Goal: Information Seeking & Learning: Find specific fact

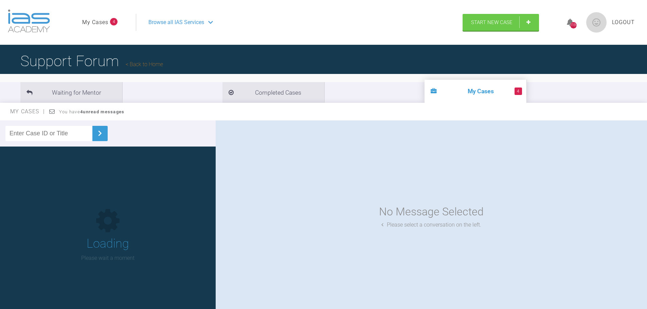
click at [45, 134] on input "text" at bounding box center [48, 133] width 87 height 15
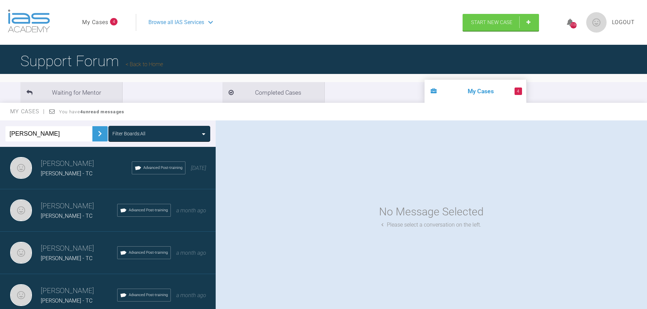
type input "[PERSON_NAME]"
click at [156, 130] on div "Filter Boards: All" at bounding box center [159, 133] width 94 height 7
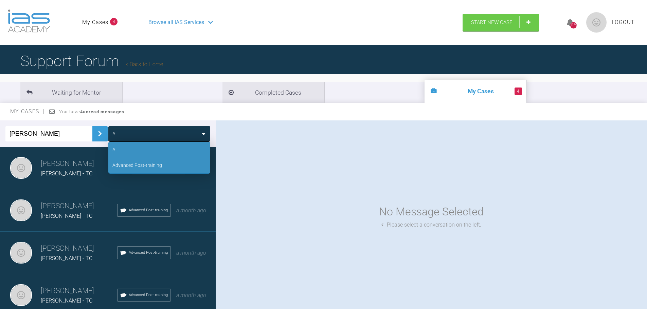
click at [145, 165] on div "Advanced Post-training" at bounding box center [137, 165] width 50 height 7
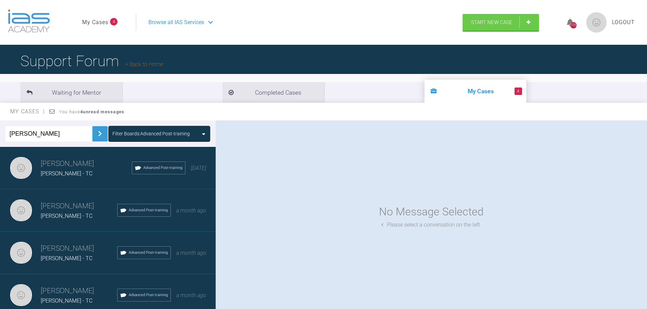
click at [95, 132] on img at bounding box center [99, 133] width 11 height 11
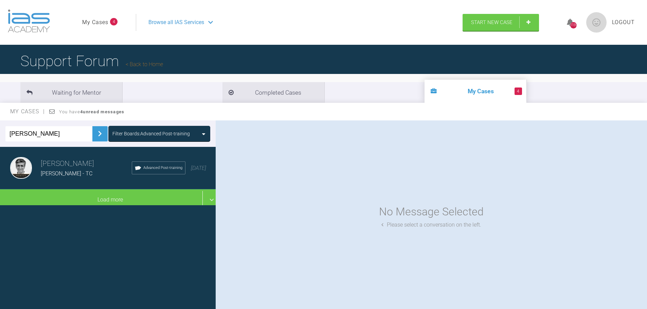
click at [77, 162] on h3 "[PERSON_NAME]" at bounding box center [86, 164] width 91 height 12
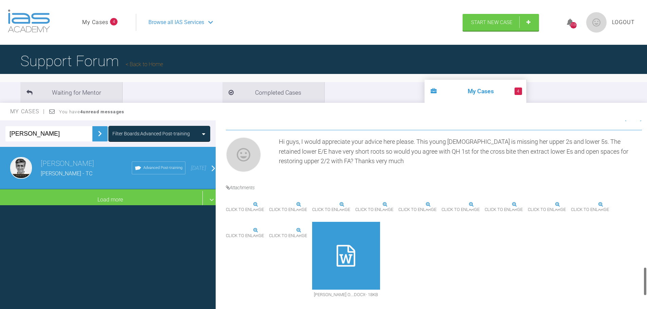
scroll to position [1018, 0]
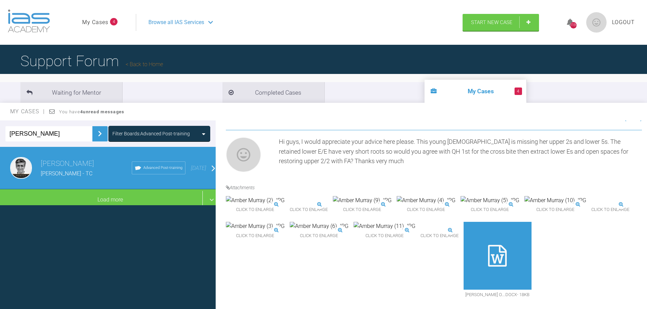
click at [476, 196] on img at bounding box center [446, 200] width 59 height 9
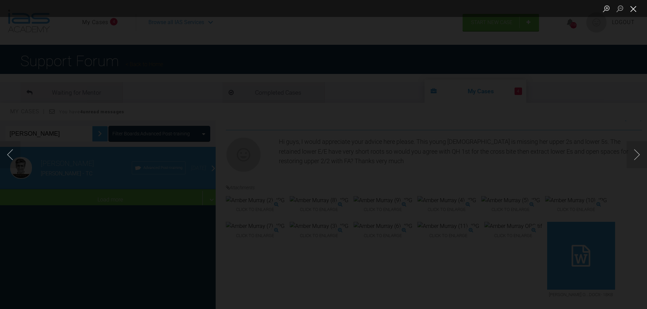
click at [632, 8] on button "Close lightbox" at bounding box center [633, 9] width 14 height 12
